Goal: Communication & Community: Answer question/provide support

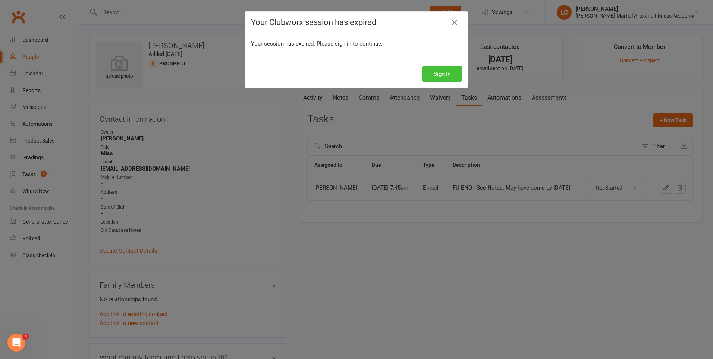
click at [427, 70] on button "Sign In" at bounding box center [442, 74] width 40 height 16
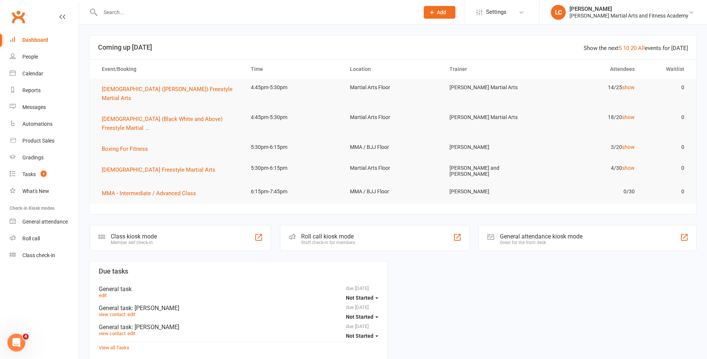
click at [143, 9] on input "text" at bounding box center [256, 12] width 316 height 10
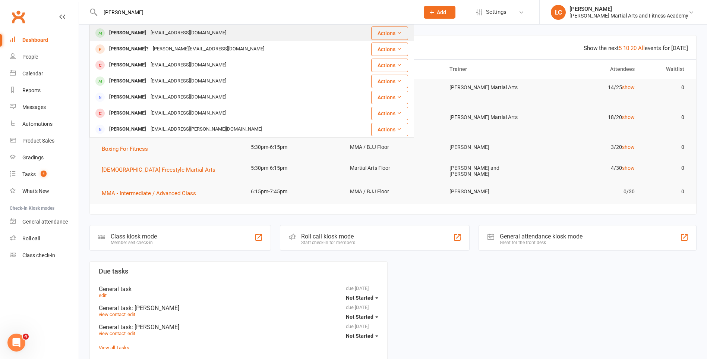
type input "[PERSON_NAME]"
click at [174, 29] on div "[EMAIL_ADDRESS][DOMAIN_NAME]" at bounding box center [188, 33] width 80 height 11
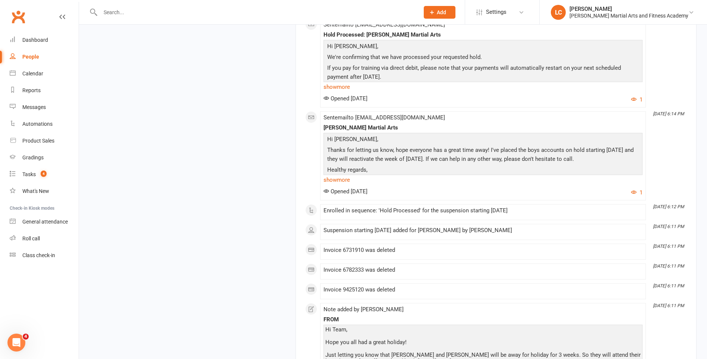
scroll to position [4884, 0]
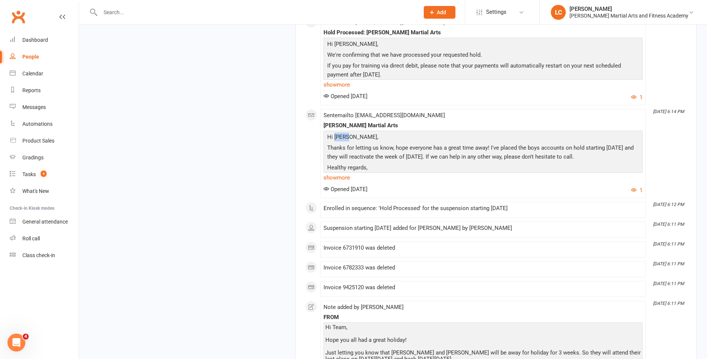
drag, startPoint x: 348, startPoint y: 170, endPoint x: 336, endPoint y: 169, distance: 12.4
click at [336, 143] on p "Hi [PERSON_NAME]," at bounding box center [482, 137] width 315 height 11
copy p "Yanni"
click at [422, 152] on div "Sent email to yanni87623@hotmail.com Wilkes Martial Arts Hi Yanni, Thanks for l…" at bounding box center [483, 153] width 319 height 82
drag, startPoint x: 334, startPoint y: 169, endPoint x: 348, endPoint y: 170, distance: 13.4
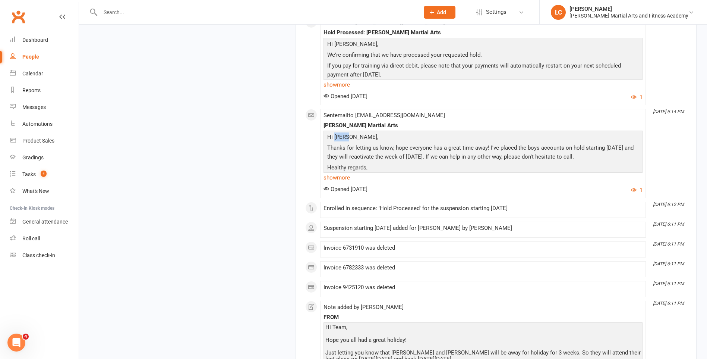
click at [348, 143] on p "Hi [PERSON_NAME]," at bounding box center [482, 137] width 315 height 11
copy p "Yanni"
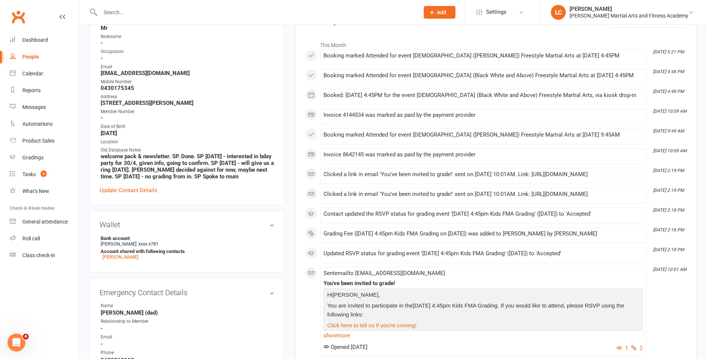
scroll to position [0, 0]
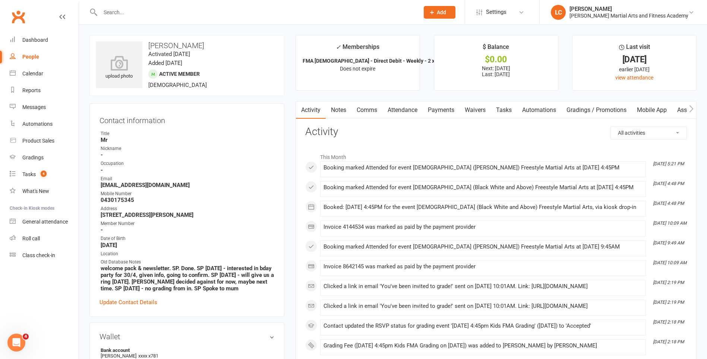
click at [372, 104] on link "Comms" at bounding box center [367, 109] width 31 height 17
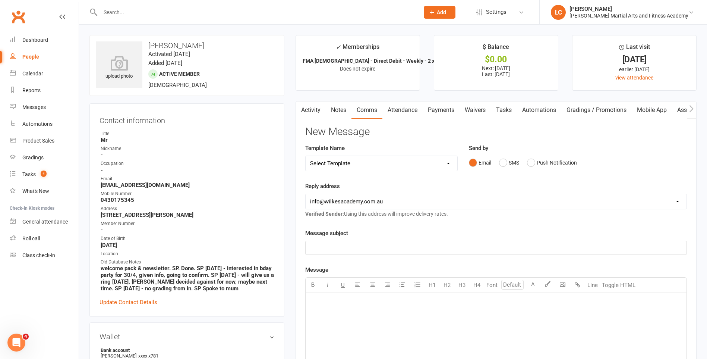
drag, startPoint x: 363, startPoint y: 152, endPoint x: 365, endPoint y: 158, distance: 5.9
click at [363, 154] on div "Template Name Select Template [Email] Birthday Party Enquiry [Email] 2-5yo Grad…" at bounding box center [381, 158] width 152 height 28
click at [365, 158] on select "Select Template [Email] Birthday Party Enquiry [Email] 2-5yo Grading Form [Emai…" at bounding box center [382, 163] width 152 height 15
select select "40"
click at [306, 156] on select "Select Template [Email] Birthday Party Enquiry [Email] 2-5yo Grading Form [Emai…" at bounding box center [382, 163] width 152 height 15
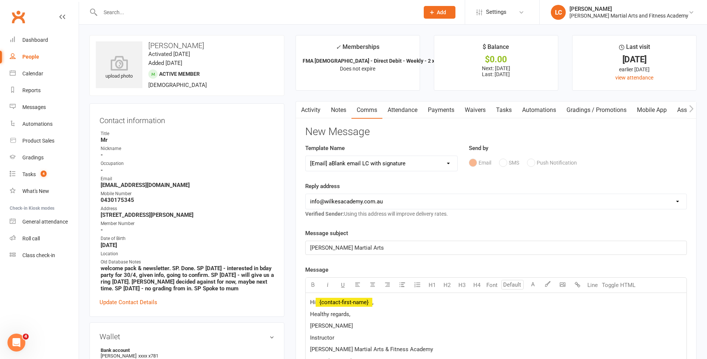
click at [378, 303] on p "Hi ﻿ {contact-first-name} ," at bounding box center [496, 301] width 372 height 9
paste div
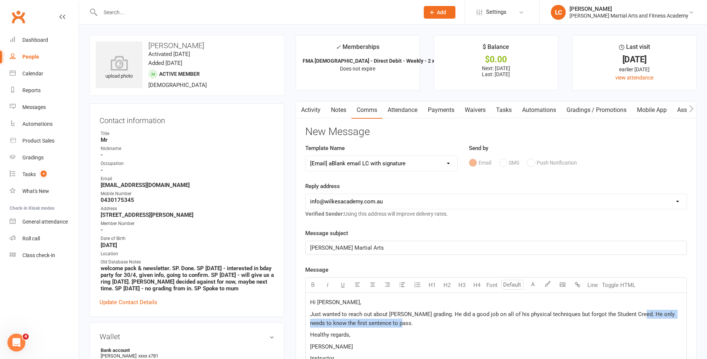
drag, startPoint x: 636, startPoint y: 317, endPoint x: 635, endPoint y: 323, distance: 6.4
click at [635, 323] on p "Just wanted to reach out about Sherman's grading. He did a good job on all of h…" at bounding box center [496, 318] width 372 height 18
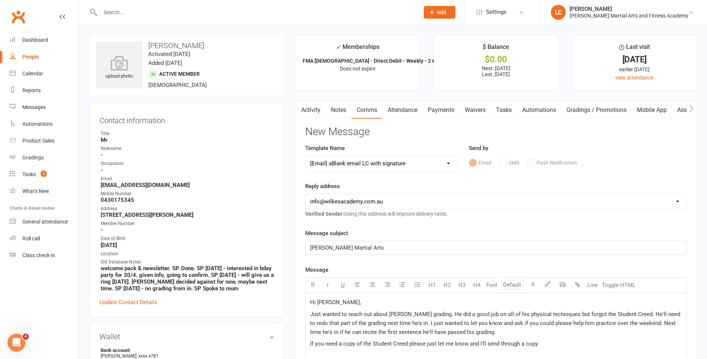
scroll to position [176, 0]
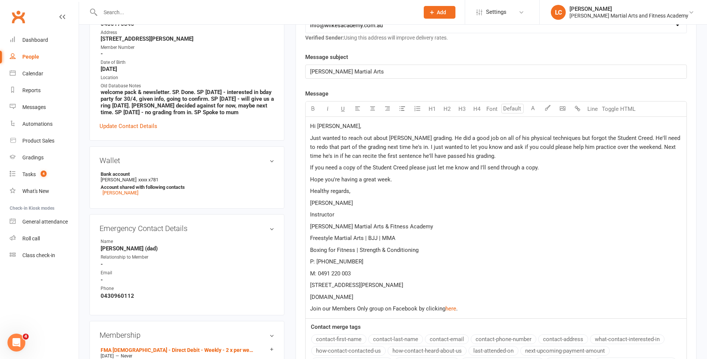
click at [477, 154] on p "Just wanted to reach out about [PERSON_NAME] grading. He did a good job on all …" at bounding box center [496, 146] width 372 height 27
click at [400, 180] on p "Hope you're having a great week." at bounding box center [496, 179] width 372 height 9
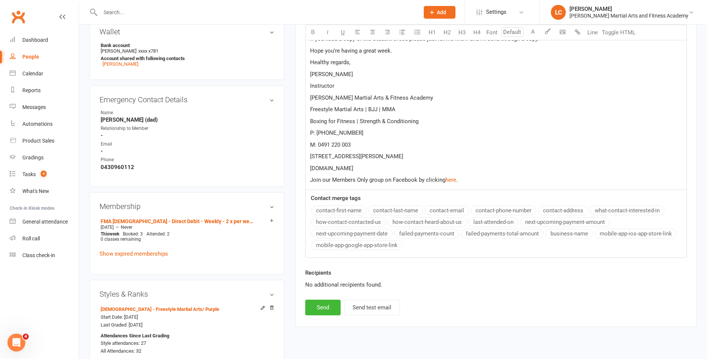
scroll to position [362, 0]
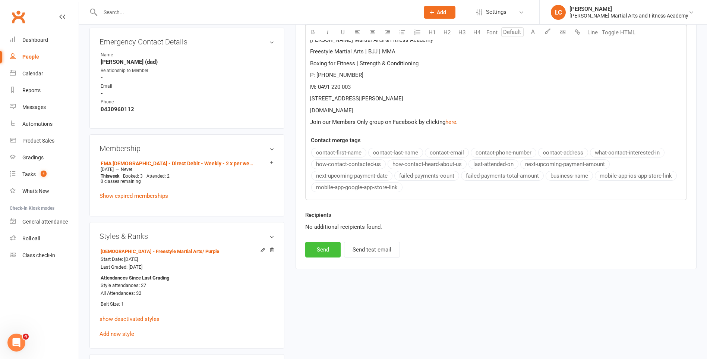
click at [319, 249] on button "Send" at bounding box center [322, 250] width 35 height 16
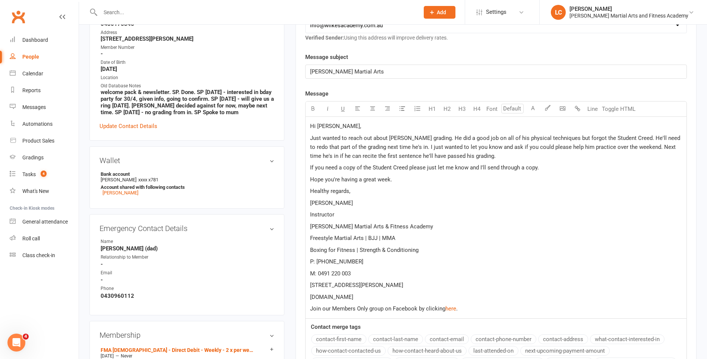
select select
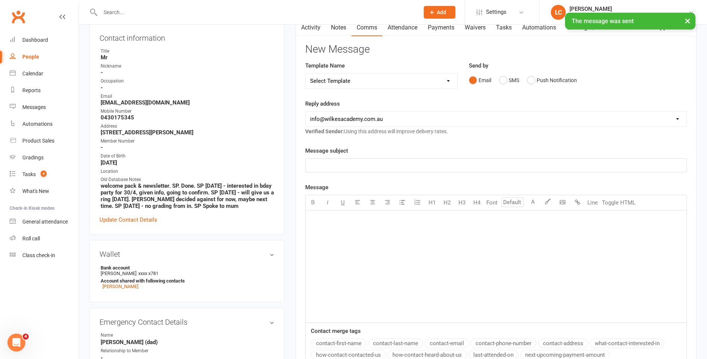
scroll to position [0, 0]
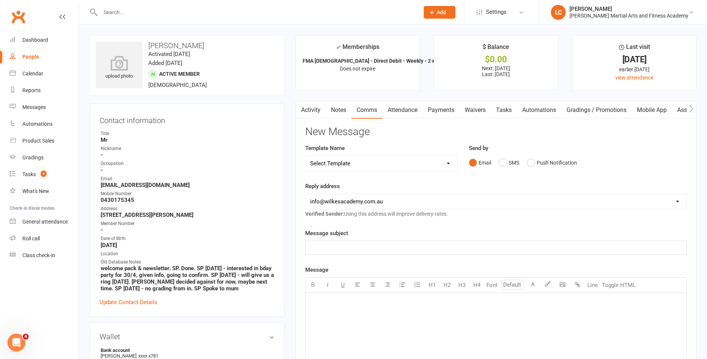
click at [178, 13] on input "text" at bounding box center [256, 12] width 316 height 10
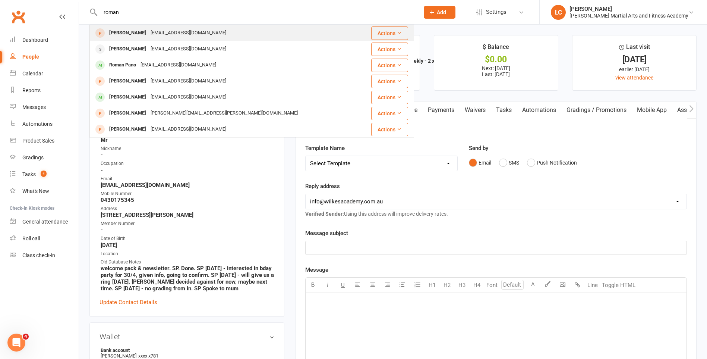
type input "roman"
click at [122, 27] on div "Roman Godlewski rgodlewski@gmail.com" at bounding box center [224, 32] width 269 height 15
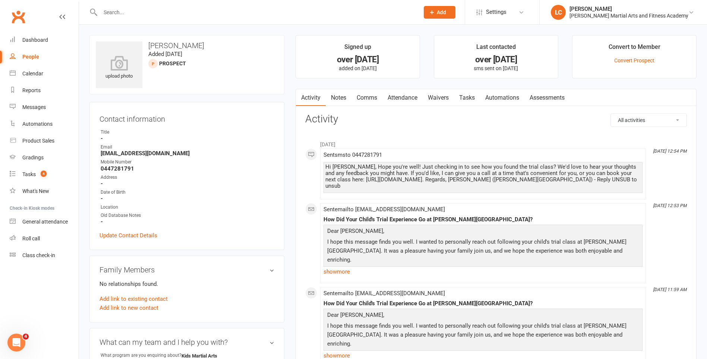
click at [167, 11] on input "text" at bounding box center [256, 12] width 316 height 10
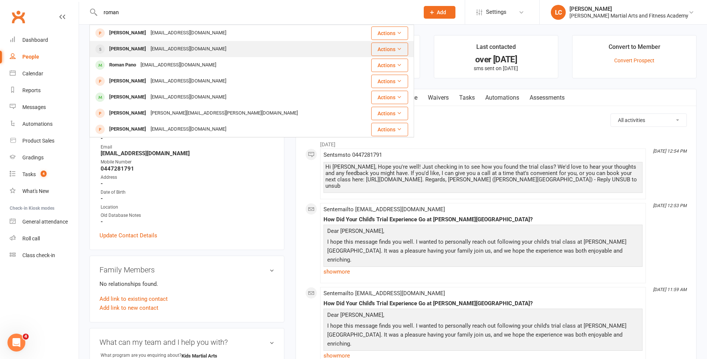
type input "roman"
click at [203, 47] on div "Roman Lentini lentiniA@outlook.com" at bounding box center [224, 48] width 269 height 15
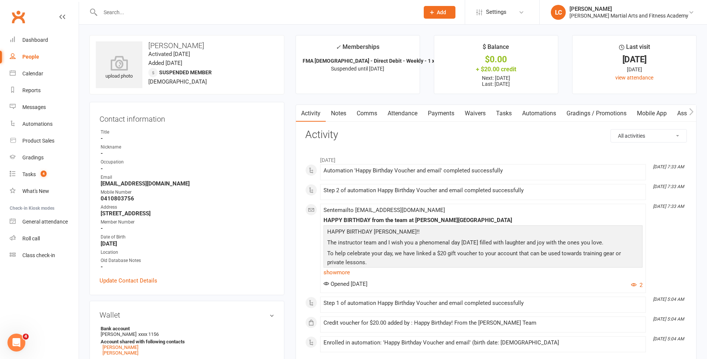
click at [186, 12] on input "text" at bounding box center [256, 12] width 316 height 10
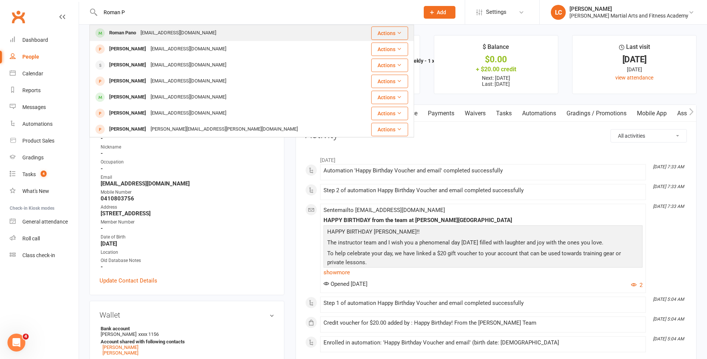
type input "Roman P"
click at [186, 29] on div "merlo_n@hotmail.com" at bounding box center [178, 33] width 80 height 11
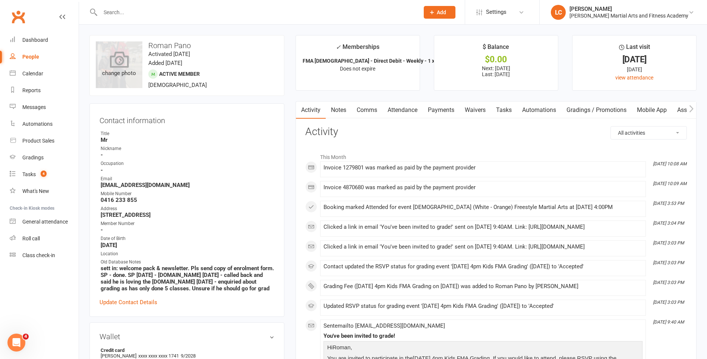
click at [117, 66] on icon at bounding box center [119, 59] width 19 height 16
click at [172, 10] on input "text" at bounding box center [256, 12] width 316 height 10
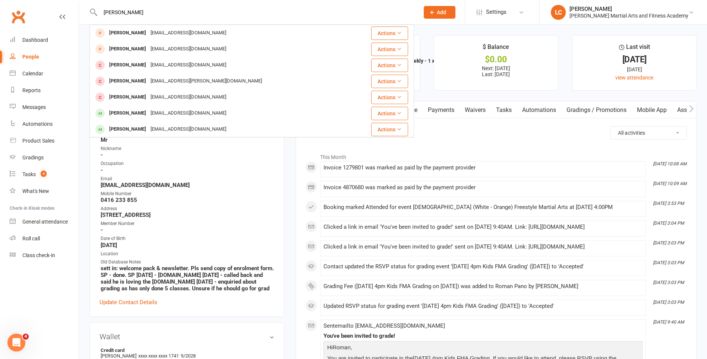
type input "Oliver Gr"
click at [178, 109] on div "oriettamariano@hotmail.com" at bounding box center [188, 113] width 80 height 11
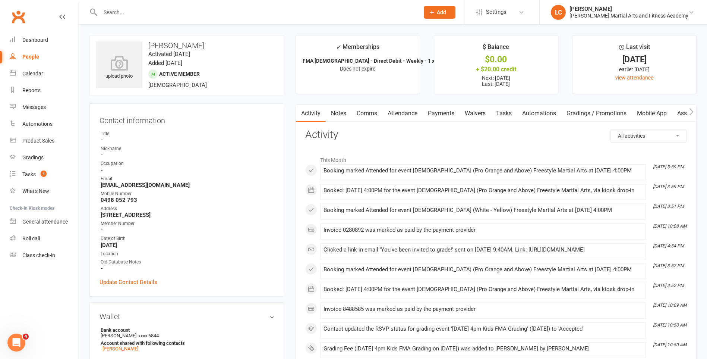
click at [171, 18] on div at bounding box center [251, 12] width 325 height 24
click at [169, 15] on input "text" at bounding box center [256, 12] width 316 height 10
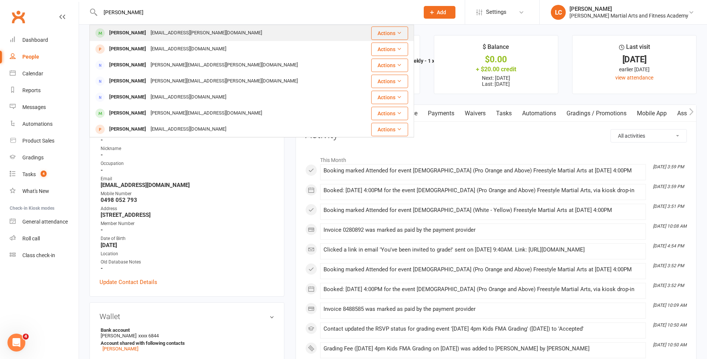
type input "Anna Sw"
click at [154, 35] on div "hasala.swales@gmail.com" at bounding box center [206, 33] width 116 height 11
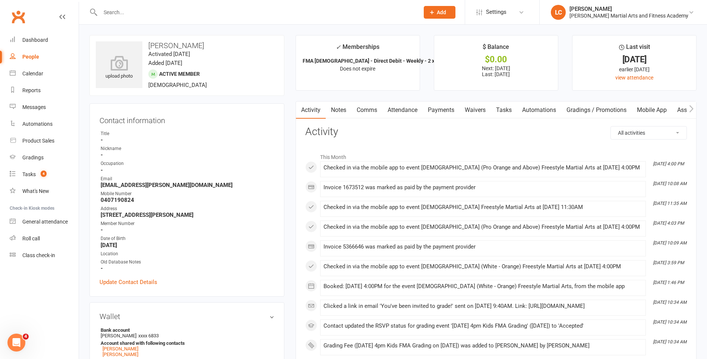
click at [171, 10] on input "text" at bounding box center [256, 12] width 316 height 10
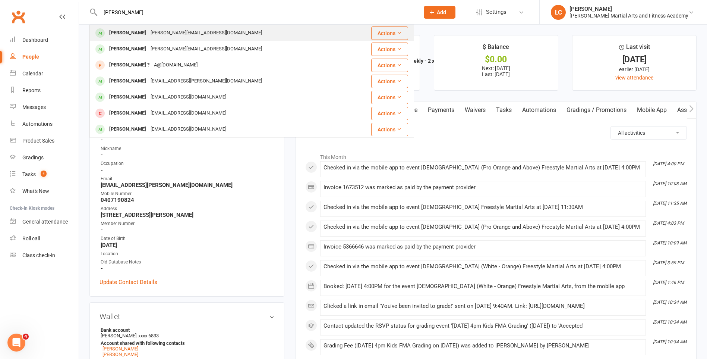
type input "Ben Boschini"
click at [171, 35] on div "trish.low@gmail.com" at bounding box center [206, 33] width 116 height 11
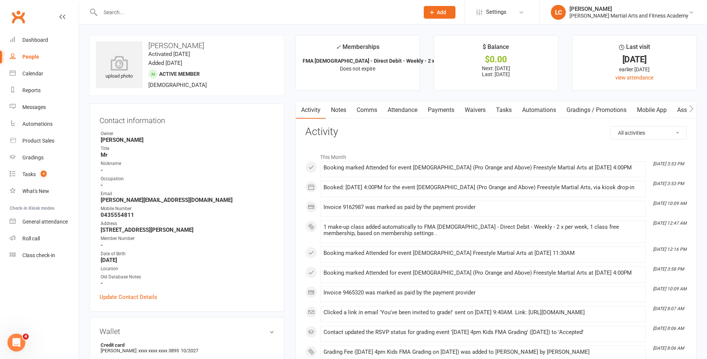
click at [165, 9] on input "text" at bounding box center [256, 12] width 316 height 10
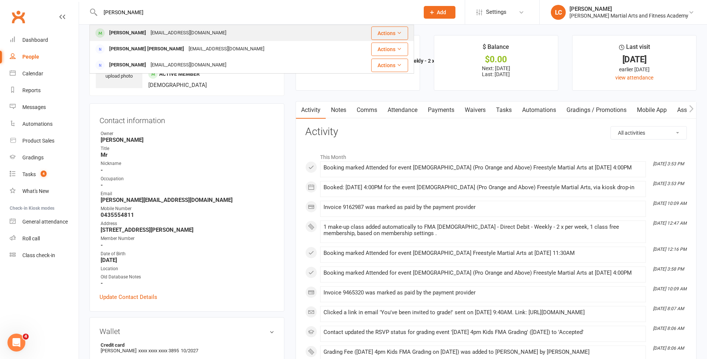
type input "Jude"
click at [173, 34] on div "carolinewhite2904@gmail.com" at bounding box center [188, 33] width 80 height 11
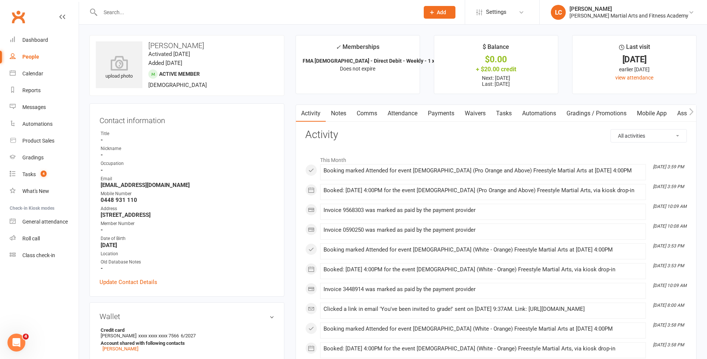
click at [278, 12] on input "text" at bounding box center [256, 12] width 316 height 10
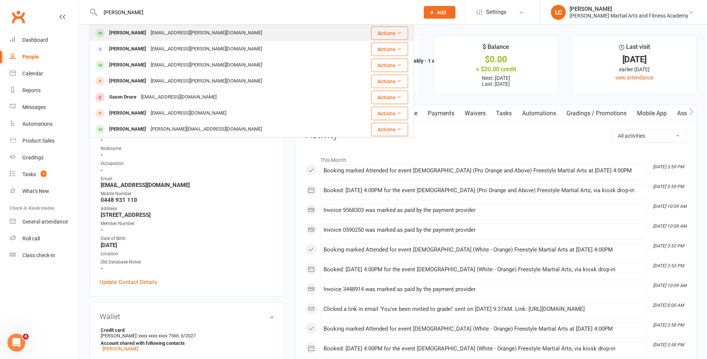
type input "Dillon Swales"
click at [224, 26] on div "Dillon Swales hasala.swales@gmail.com" at bounding box center [224, 32] width 269 height 15
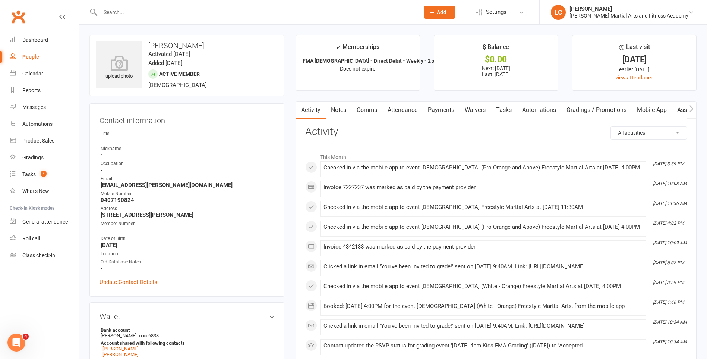
click at [254, 12] on input "text" at bounding box center [256, 12] width 316 height 10
type input "Sammy"
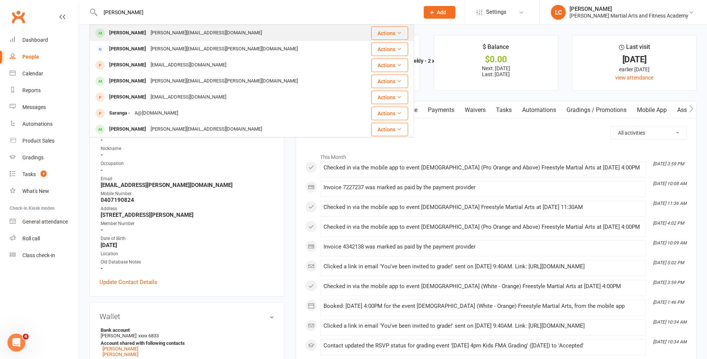
click at [224, 35] on div "Sammy Boschini trish.low@gmail.com" at bounding box center [224, 32] width 269 height 15
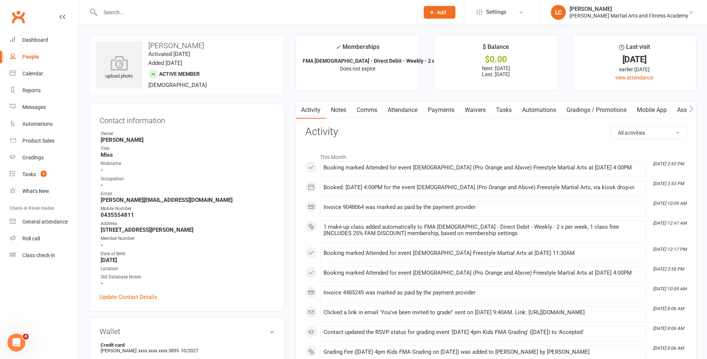
click at [236, 6] on div at bounding box center [251, 12] width 325 height 24
click at [189, 15] on input "text" at bounding box center [256, 12] width 316 height 10
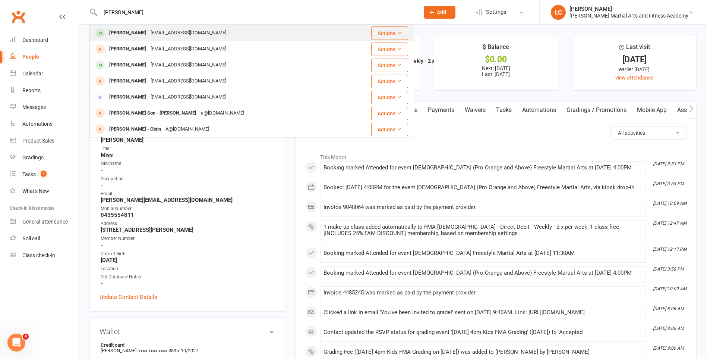
type input "[PERSON_NAME]"
click at [172, 30] on div "[EMAIL_ADDRESS][DOMAIN_NAME]" at bounding box center [188, 33] width 80 height 11
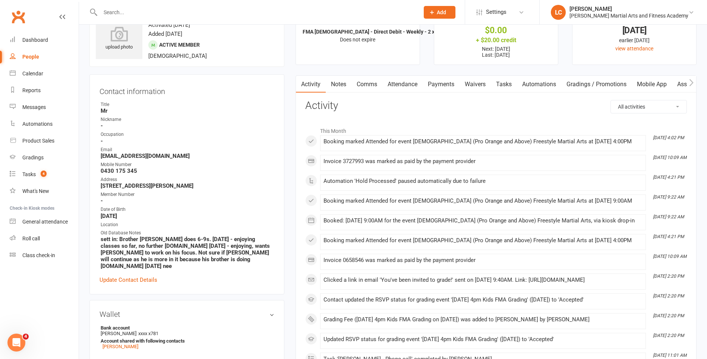
scroll to position [30, 0]
click at [157, 4] on div at bounding box center [251, 12] width 325 height 24
click at [153, 6] on div at bounding box center [251, 12] width 325 height 24
click at [148, 16] on input "text" at bounding box center [256, 12] width 316 height 10
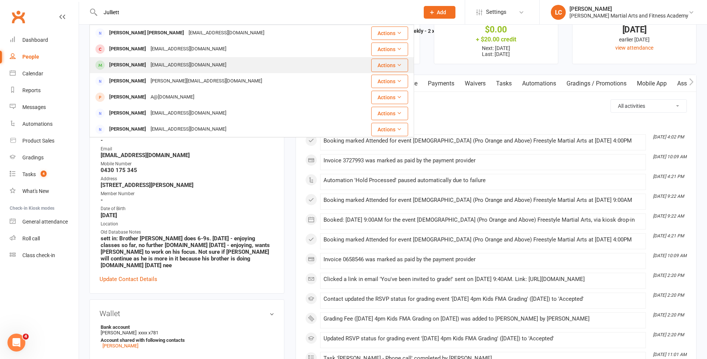
type input "Julliett"
click at [176, 60] on div "mrsamyausten@gmail.com" at bounding box center [188, 65] width 80 height 11
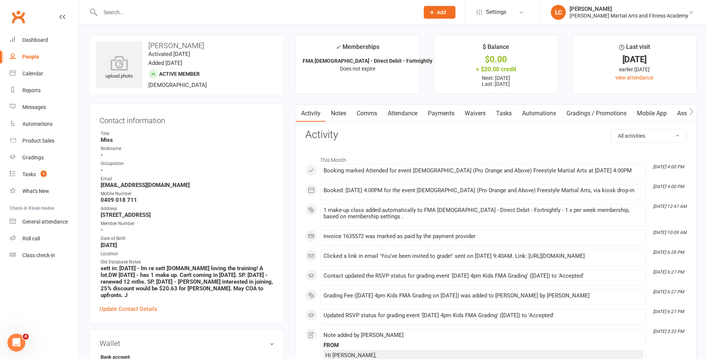
click at [130, 14] on input "text" at bounding box center [256, 12] width 316 height 10
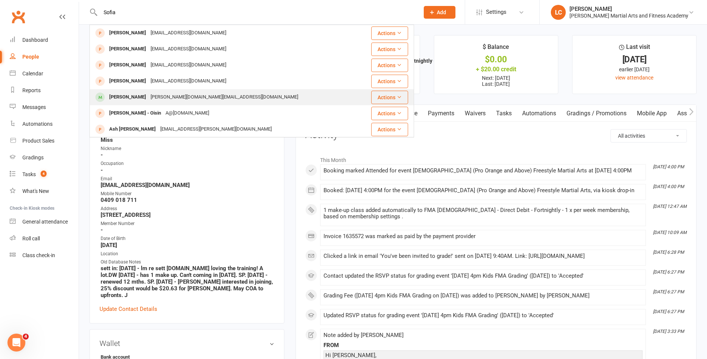
type input "Sofia"
click at [183, 101] on div "[PERSON_NAME][DOMAIN_NAME][EMAIL_ADDRESS][DOMAIN_NAME]" at bounding box center [224, 97] width 152 height 11
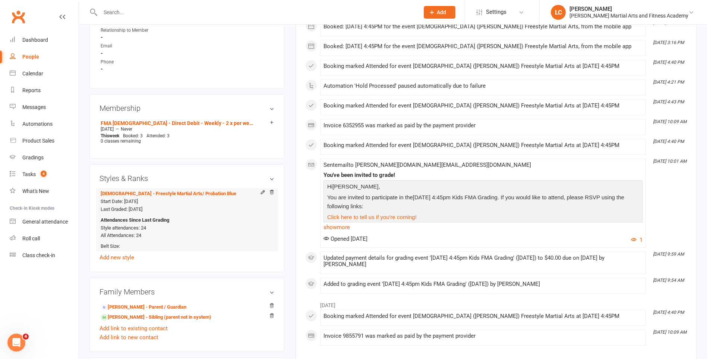
scroll to position [447, 0]
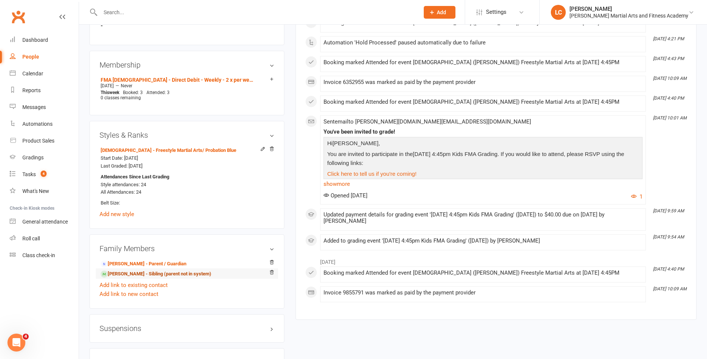
drag, startPoint x: 170, startPoint y: 255, endPoint x: 149, endPoint y: 267, distance: 24.4
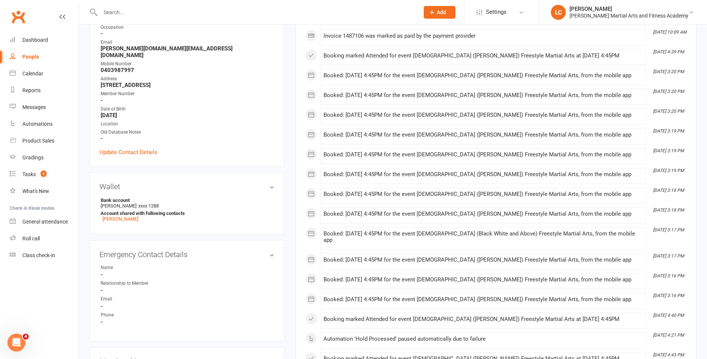
scroll to position [0, 0]
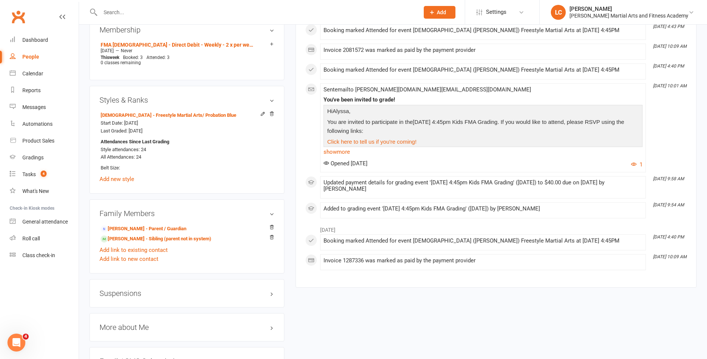
scroll to position [485, 0]
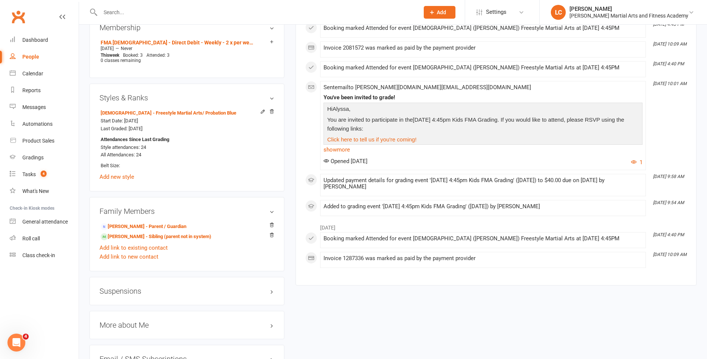
drag, startPoint x: 127, startPoint y: 13, endPoint x: 119, endPoint y: 18, distance: 9.9
click at [127, 13] on input "text" at bounding box center [256, 12] width 316 height 10
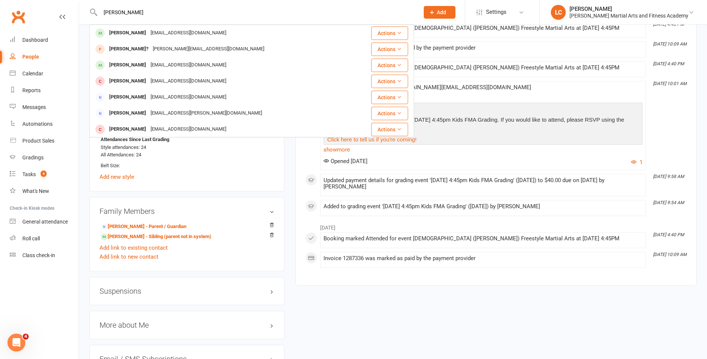
type input "[PERSON_NAME]"
click at [146, 26] on div "[PERSON_NAME] [EMAIL_ADDRESS][DOMAIN_NAME]" at bounding box center [222, 32] width 265 height 15
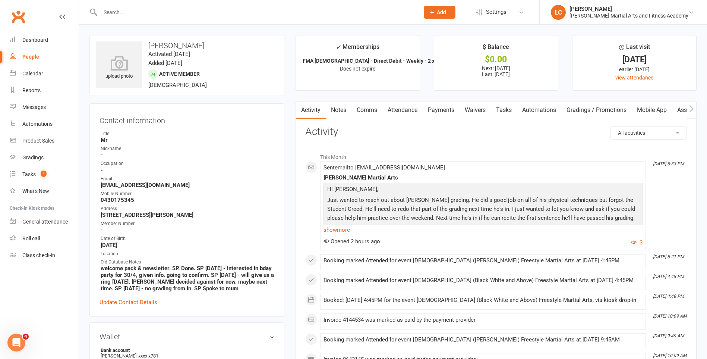
click at [340, 113] on link "Notes" at bounding box center [339, 109] width 26 height 17
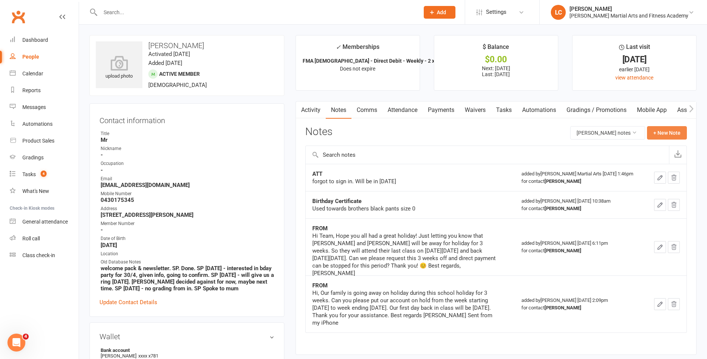
click at [654, 135] on button "+ New Note" at bounding box center [667, 132] width 40 height 13
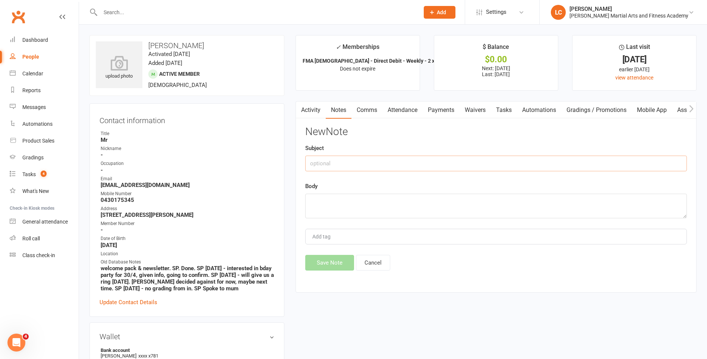
click at [385, 165] on input "text" at bounding box center [496, 163] width 382 height 16
type input "FROM"
click at [336, 205] on textarea at bounding box center [496, 205] width 382 height 25
paste textarea "Yes, please can i have a copy thank you!"
type textarea "Yes, please can i have a copy thank you!"
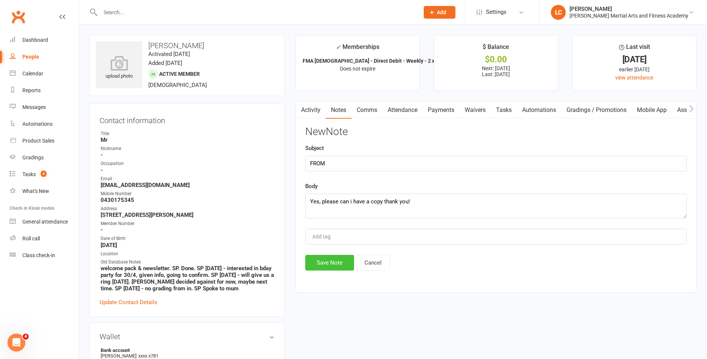
click at [322, 261] on button "Save Note" at bounding box center [329, 263] width 49 height 16
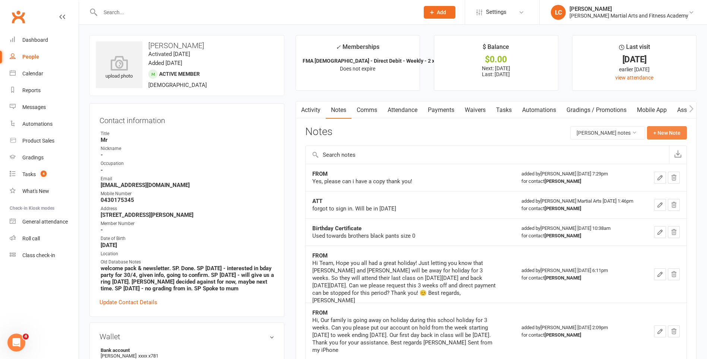
click at [673, 130] on button "+ New Note" at bounding box center [667, 132] width 40 height 13
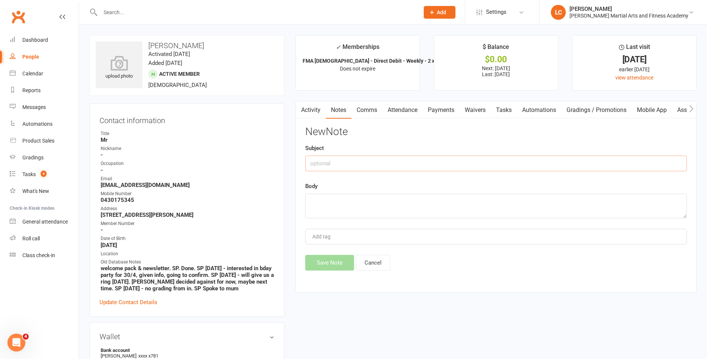
click at [388, 163] on input "text" at bounding box center [496, 163] width 382 height 16
type input "FROM"
click at [360, 201] on textarea at bounding box center [496, 205] width 382 height 25
paste textarea "Hi [PERSON_NAME], Absolutely, if we can help in any other way please don’t hesi…"
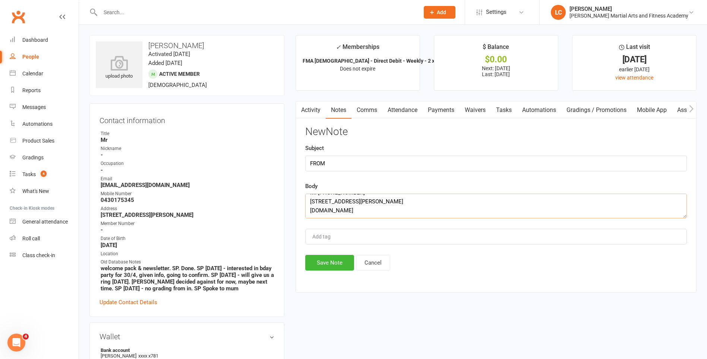
type textarea "Hi [PERSON_NAME], Absolutely, if we can help in any other way please don’t hesi…"
click at [335, 163] on input "FROM" at bounding box center [496, 163] width 382 height 16
type input "F"
type input "TO SENT STUDENT CREED"
click at [331, 267] on button "Save Note" at bounding box center [329, 263] width 49 height 16
